Goal: Information Seeking & Learning: Learn about a topic

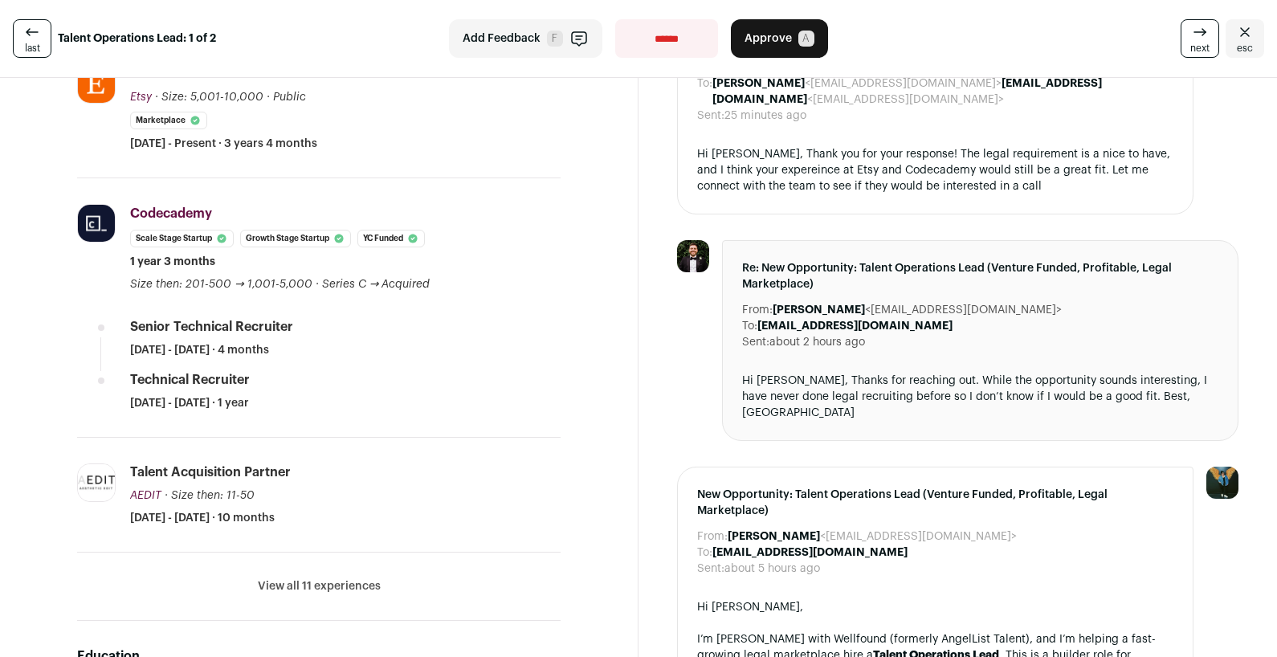
scroll to position [403, 0]
click at [373, 586] on button "View all 11 experiences" at bounding box center [319, 586] width 123 height 16
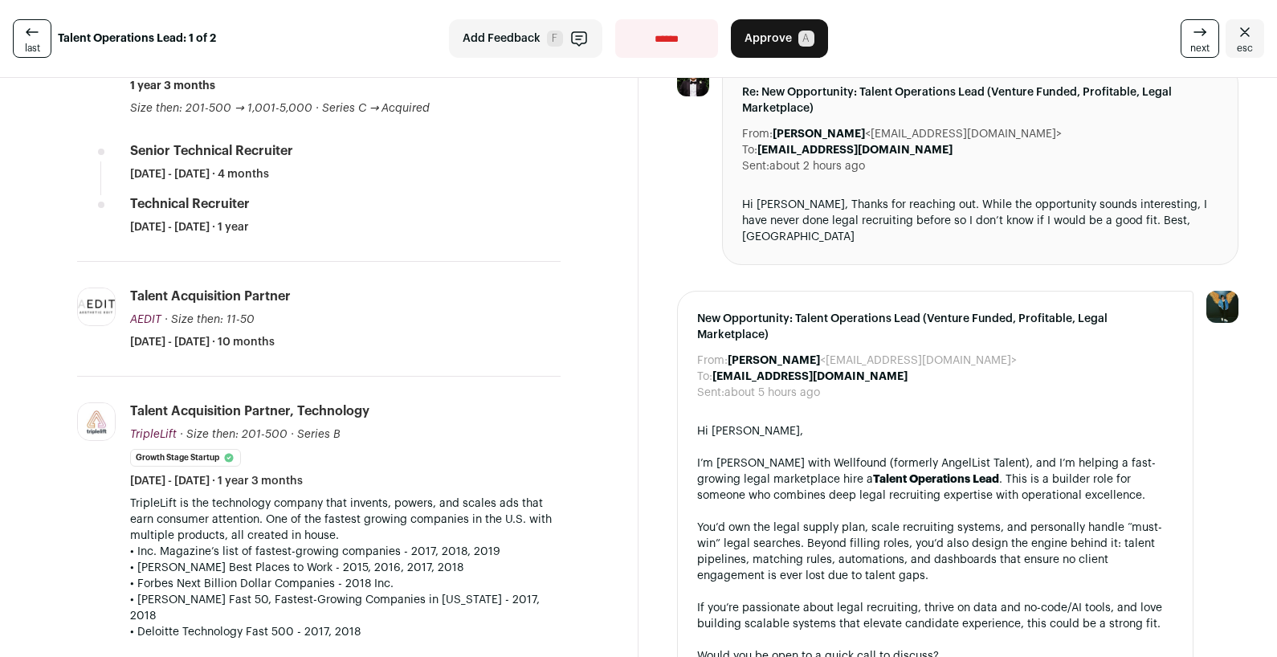
scroll to position [600, 0]
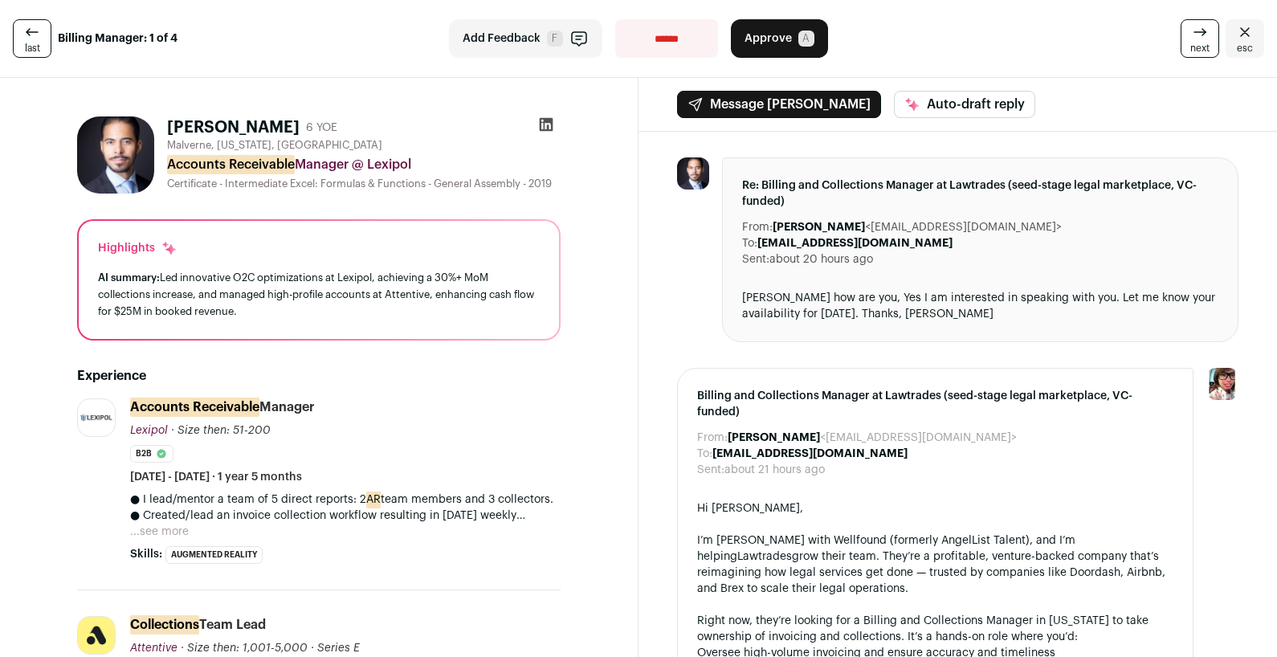
click at [546, 122] on icon at bounding box center [547, 125] width 14 height 14
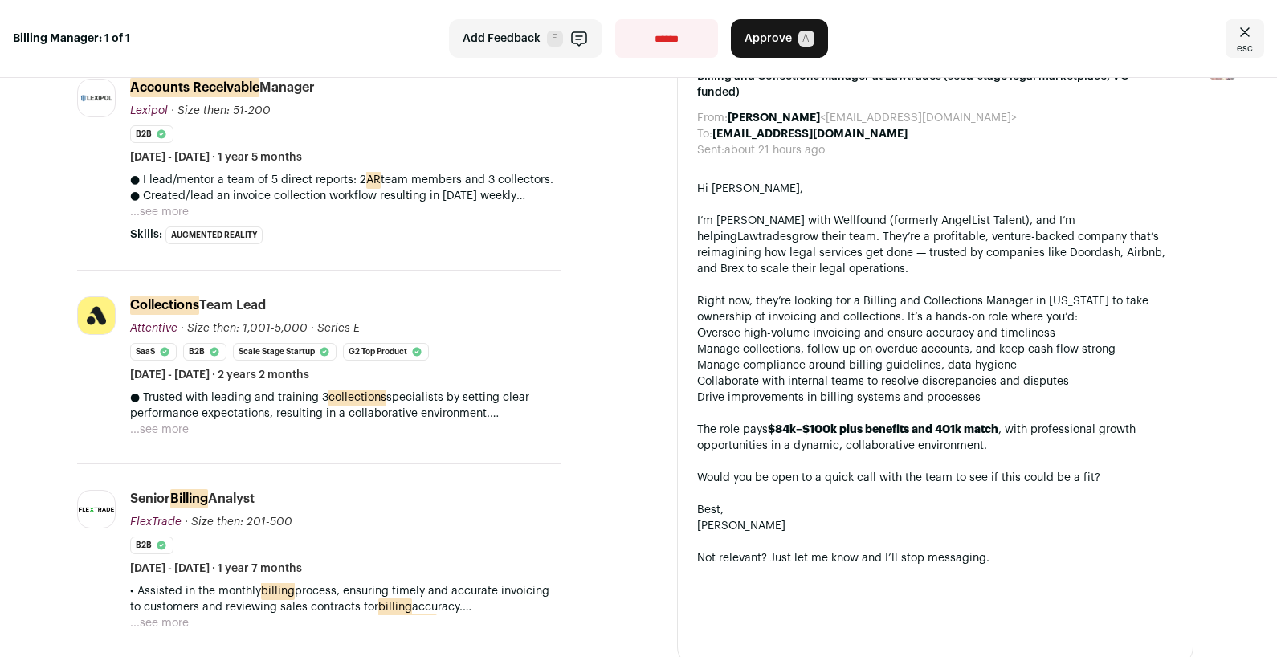
scroll to position [321, 0]
click at [150, 434] on button "...see more" at bounding box center [159, 429] width 59 height 16
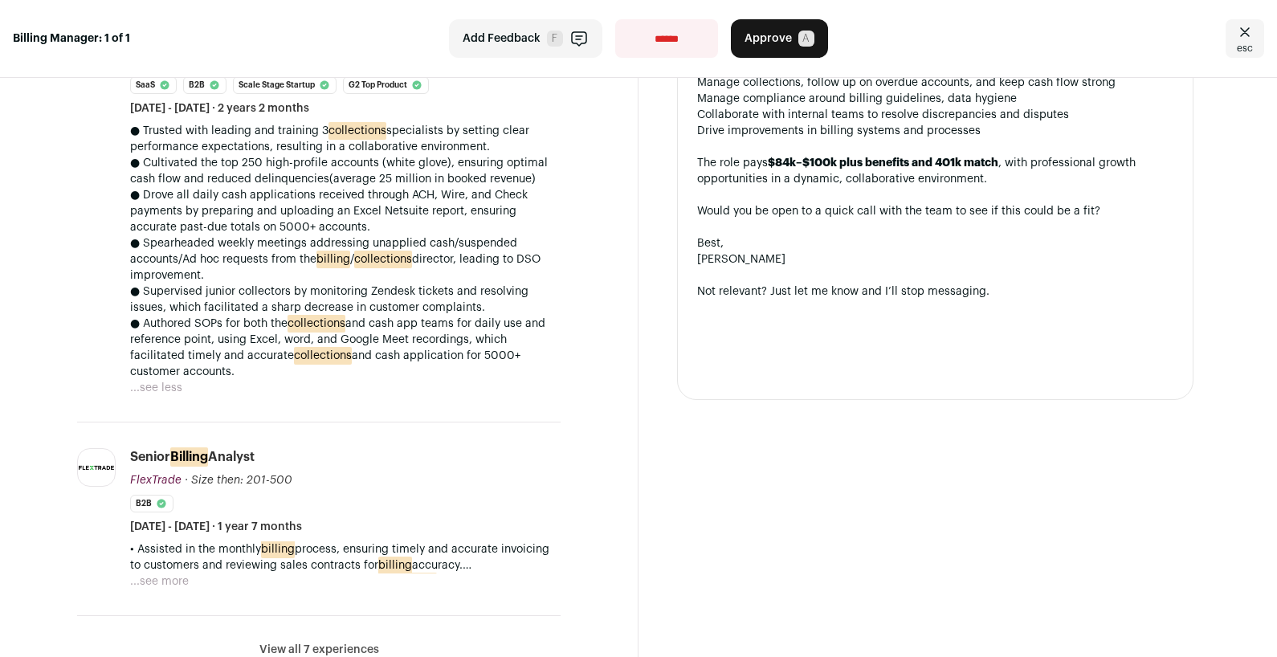
scroll to position [587, 0]
click at [155, 589] on button "...see more" at bounding box center [159, 581] width 59 height 16
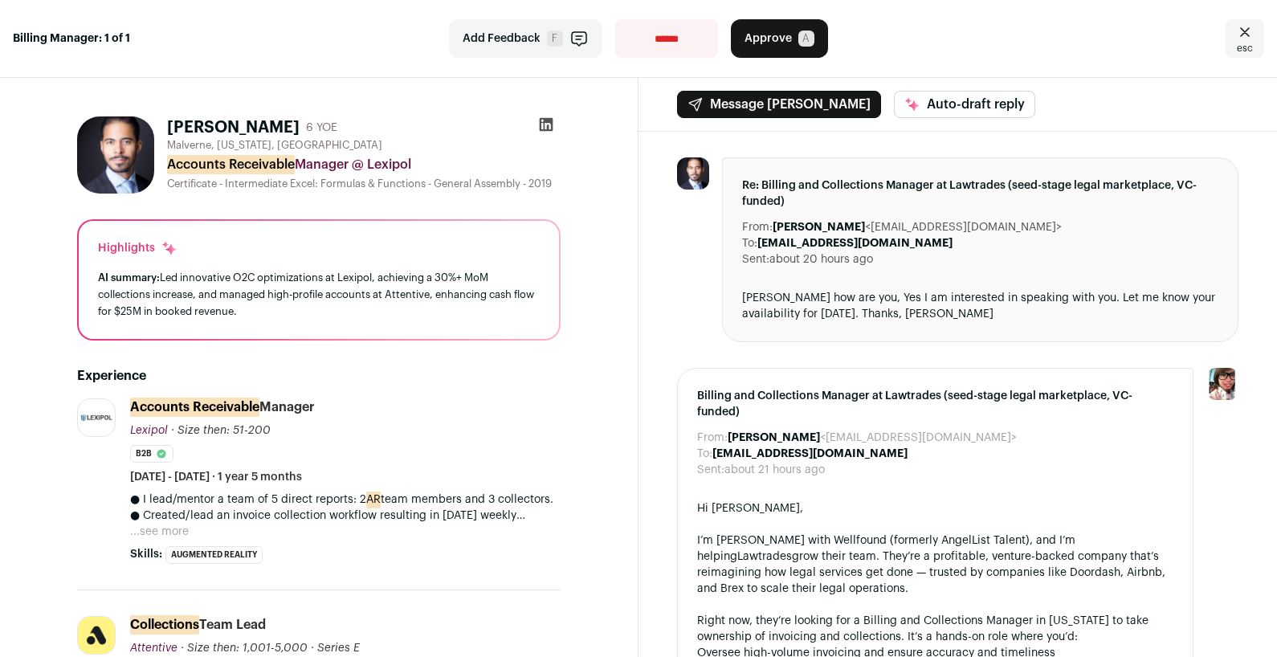
scroll to position [0, 0]
click at [548, 118] on icon at bounding box center [547, 125] width 14 height 14
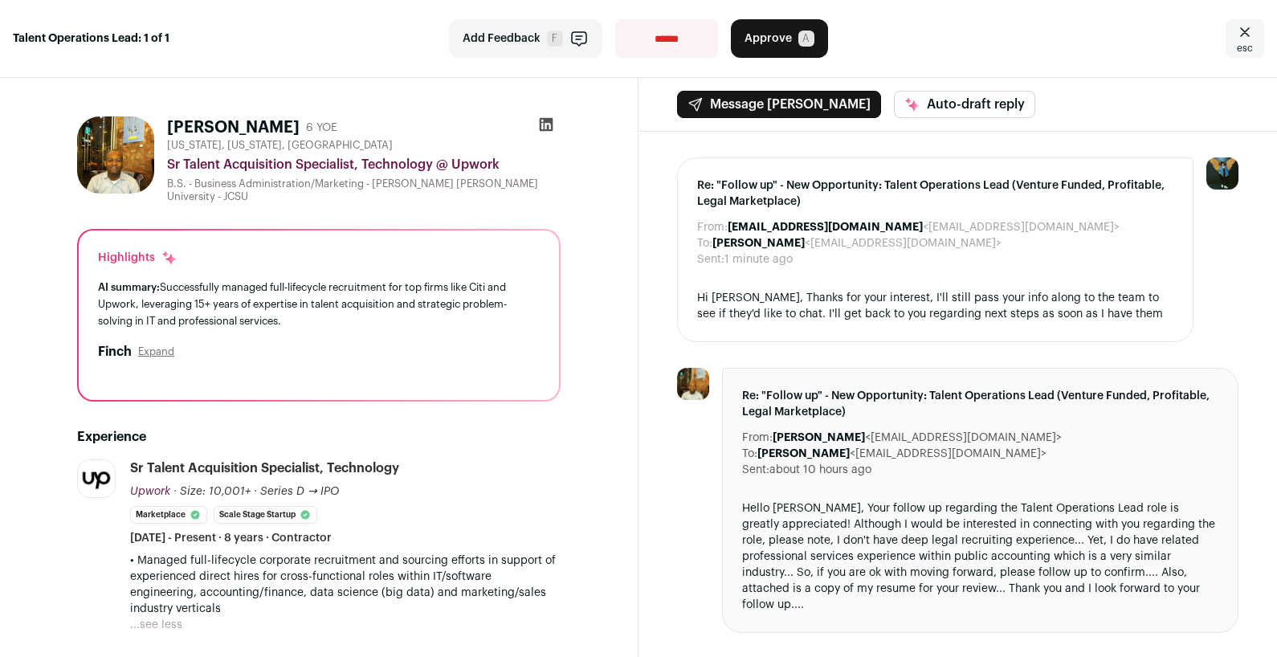
click at [1240, 46] on span "esc" at bounding box center [1245, 48] width 16 height 13
